Goal: Information Seeking & Learning: Learn about a topic

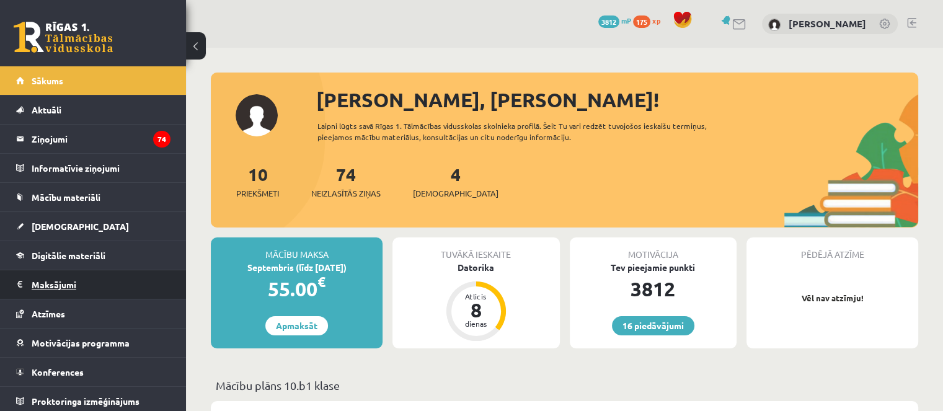
click at [64, 290] on legend "Maksājumi 0" at bounding box center [101, 284] width 139 height 29
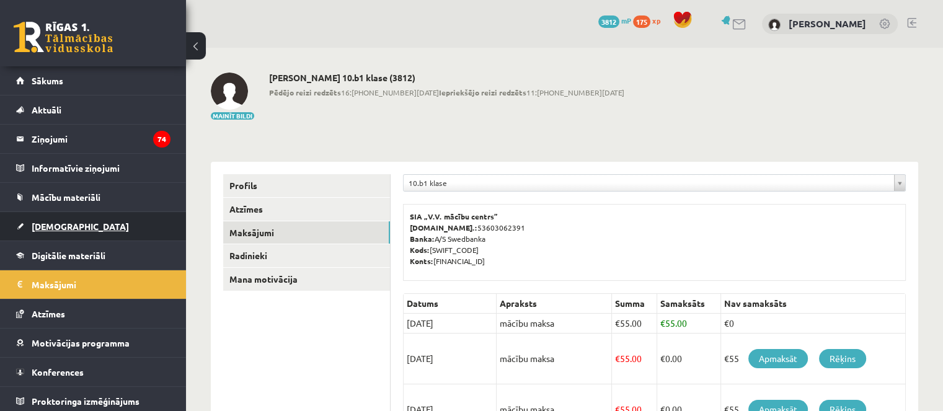
click at [98, 233] on link "[DEMOGRAPHIC_DATA]" at bounding box center [93, 226] width 154 height 29
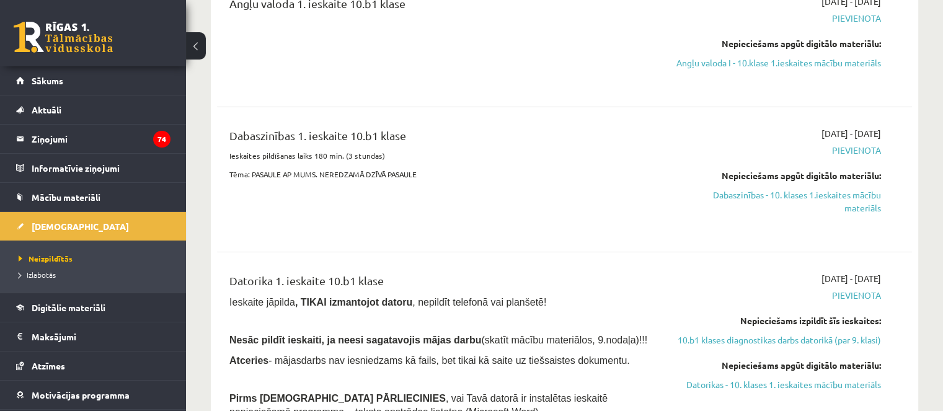
scroll to position [248, 0]
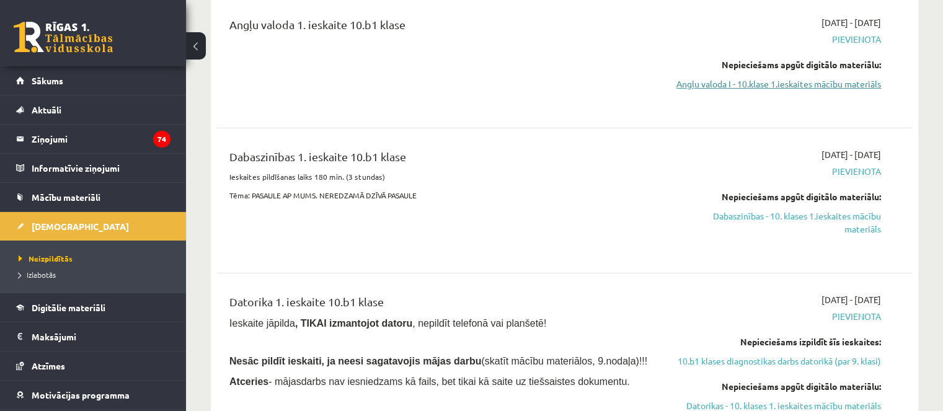
click at [714, 91] on link "Angļu valoda I - 10.klase 1.ieskaites mācību materiāls" at bounding box center [778, 84] width 205 height 13
click at [198, 51] on button at bounding box center [196, 45] width 20 height 27
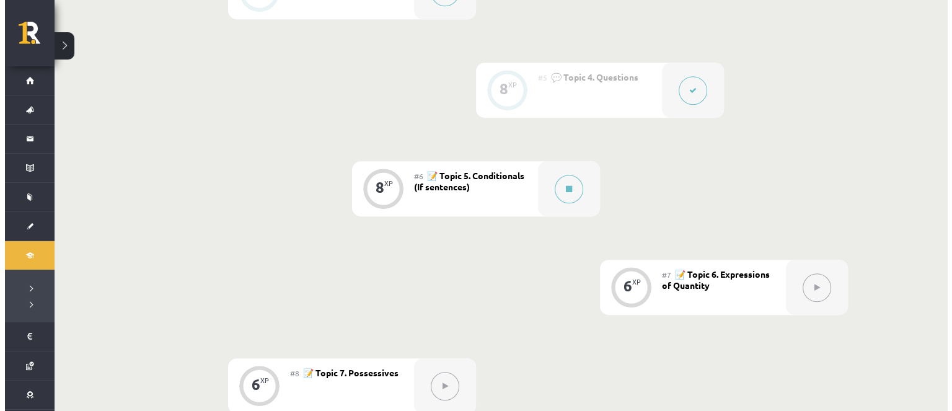
scroll to position [682, 0]
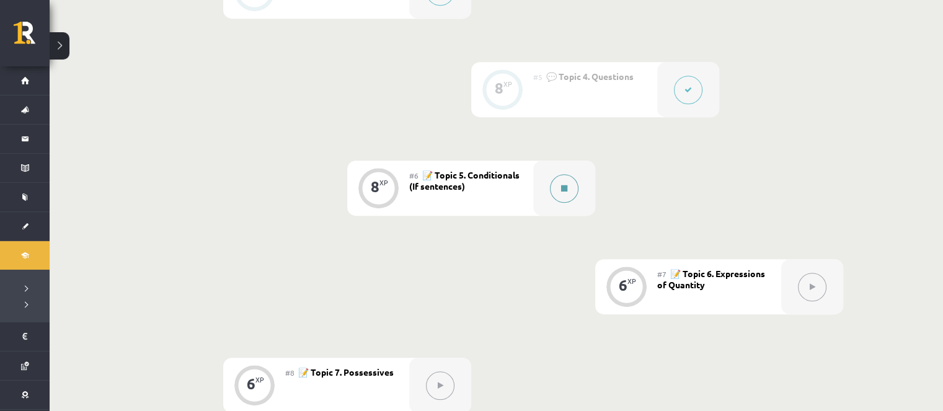
click at [567, 189] on icon at bounding box center [564, 188] width 6 height 7
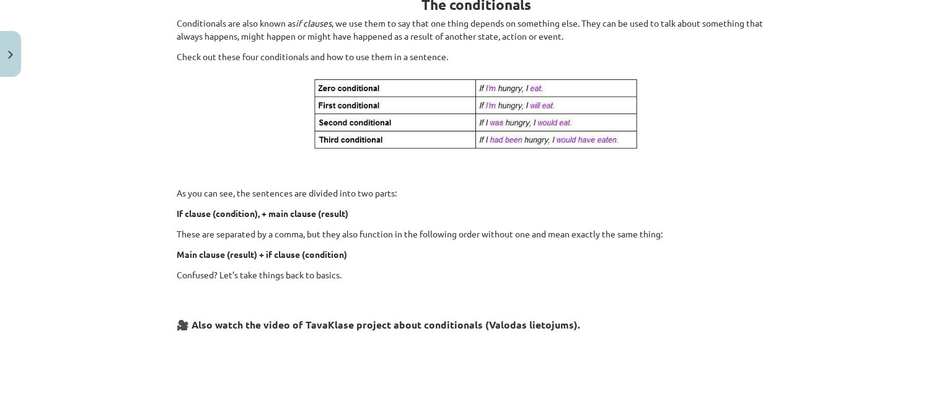
scroll to position [593, 0]
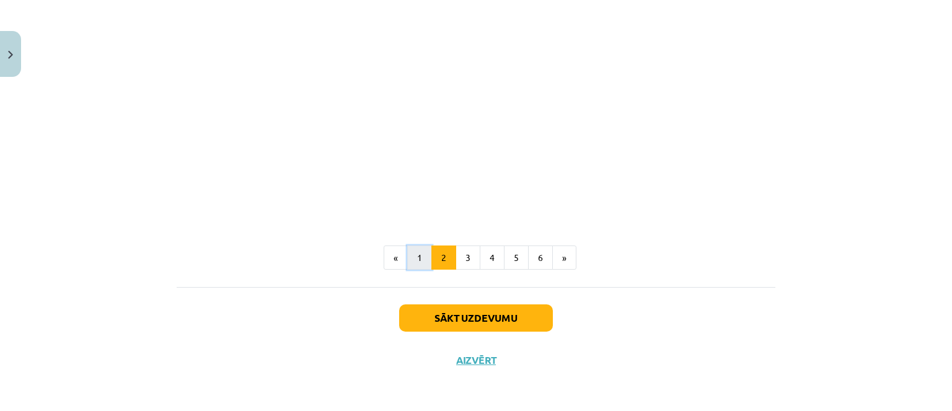
click at [420, 255] on button "1" at bounding box center [419, 258] width 25 height 25
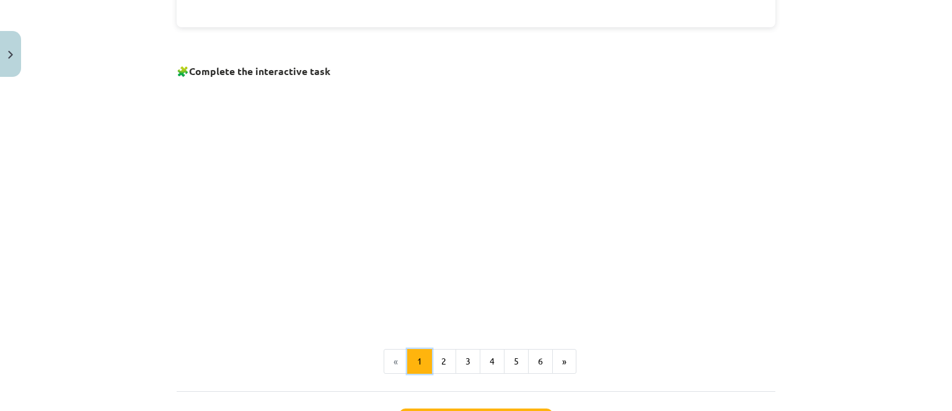
scroll to position [885, 0]
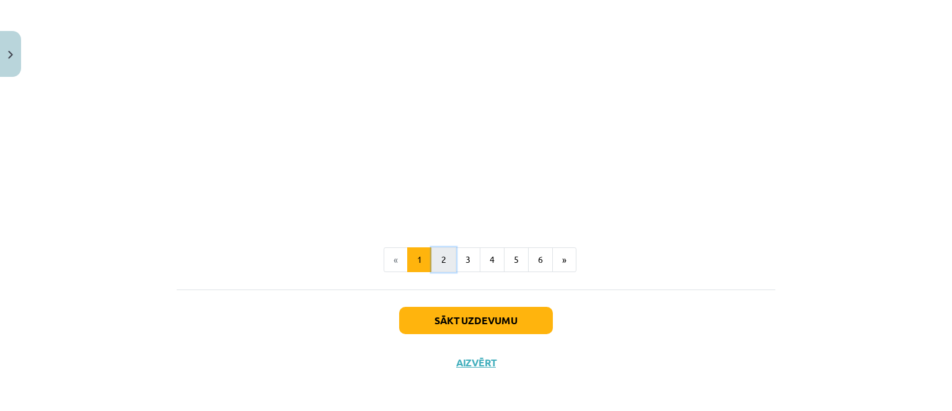
click at [432, 250] on button "2" at bounding box center [444, 259] width 25 height 25
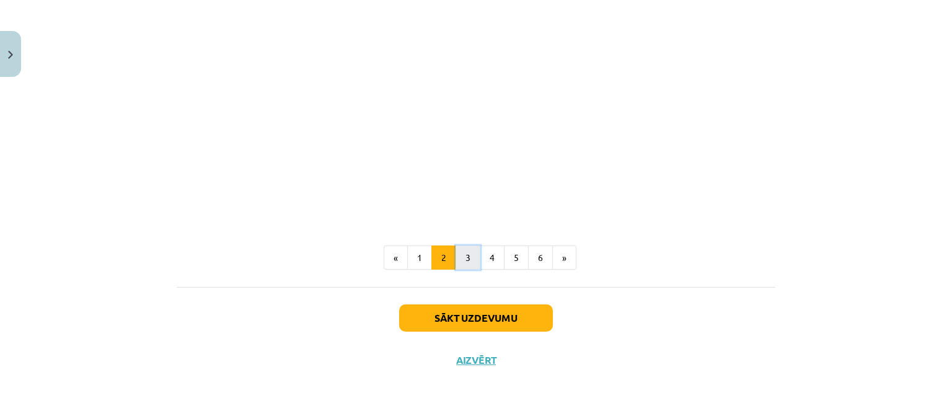
click at [464, 256] on button "3" at bounding box center [468, 258] width 25 height 25
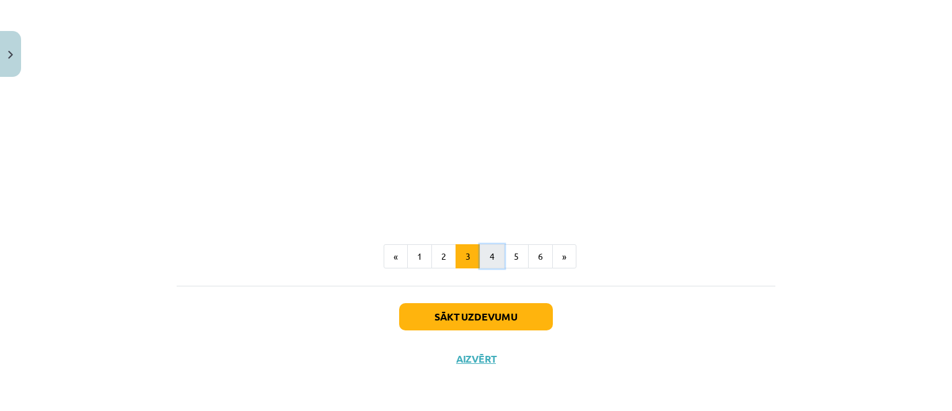
click at [485, 255] on button "4" at bounding box center [492, 256] width 25 height 25
click at [515, 254] on button "5" at bounding box center [516, 257] width 25 height 25
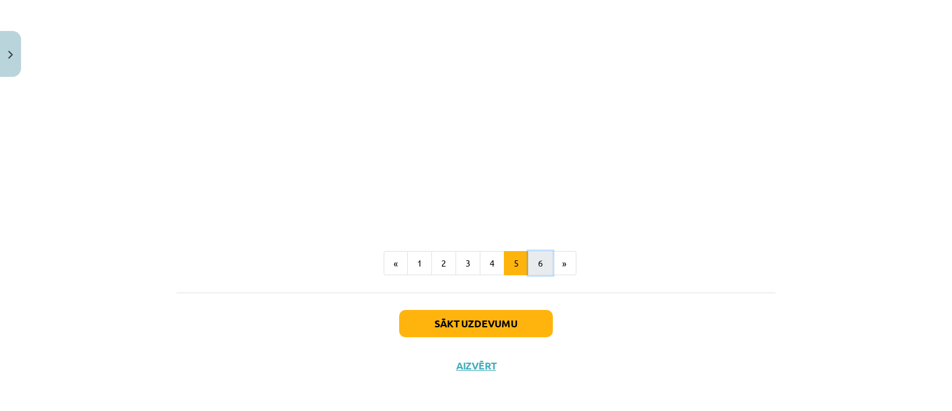
click at [530, 256] on button "6" at bounding box center [540, 263] width 25 height 25
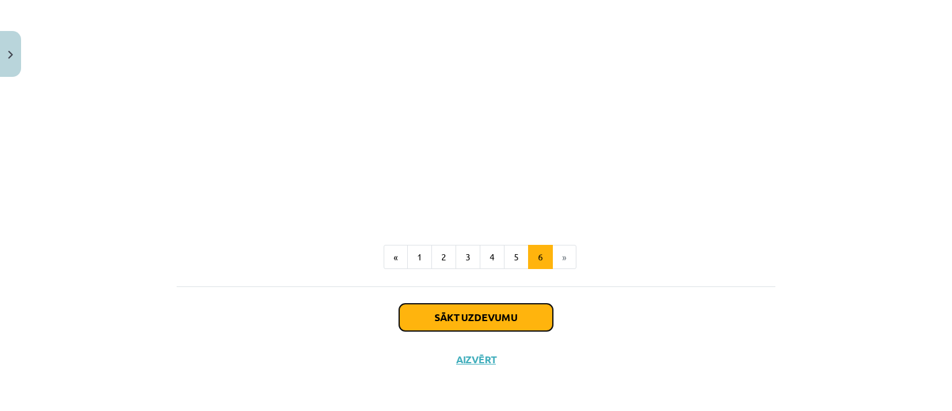
click at [492, 312] on button "Sākt uzdevumu" at bounding box center [476, 317] width 154 height 27
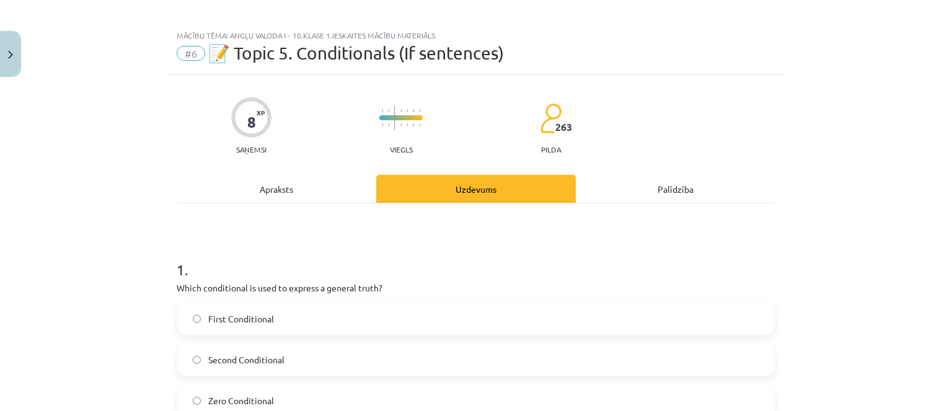
scroll to position [0, 0]
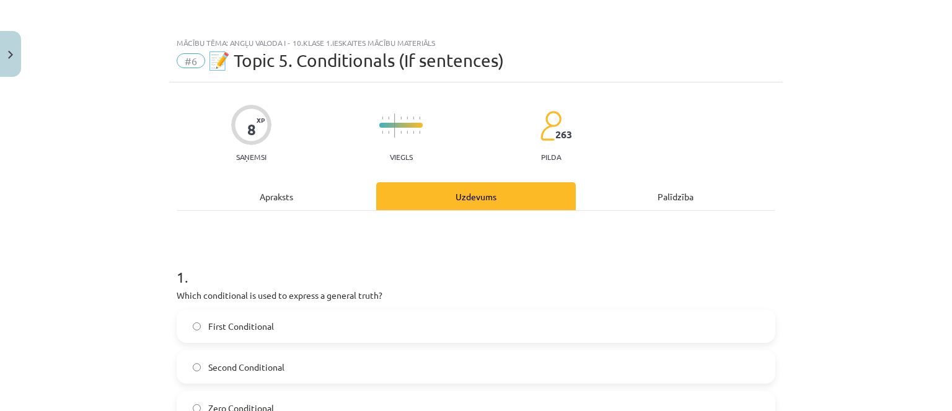
click at [305, 208] on div "Apraksts" at bounding box center [277, 196] width 200 height 28
